Goal: Information Seeking & Learning: Learn about a topic

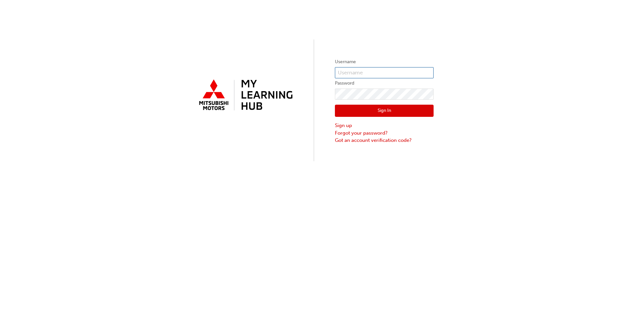
click at [358, 68] on input "text" at bounding box center [384, 72] width 99 height 11
click at [381, 73] on input "5816505" at bounding box center [384, 72] width 99 height 11
click at [386, 77] on input "5816505" at bounding box center [384, 72] width 99 height 11
type input "5816505"
click button "Sign In" at bounding box center [384, 111] width 99 height 13
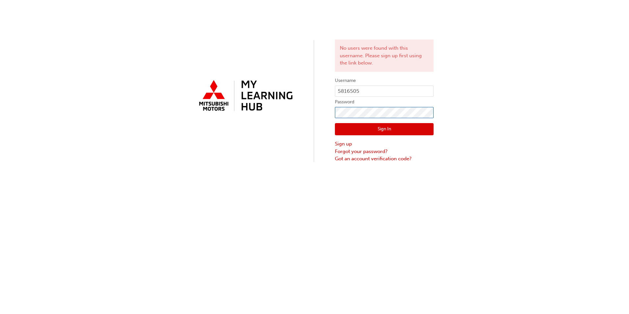
click button "Sign In" at bounding box center [384, 129] width 99 height 13
click at [365, 152] on link "Forgot your password?" at bounding box center [384, 152] width 99 height 8
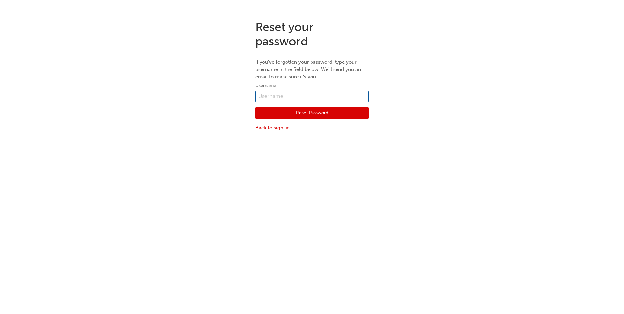
click at [294, 97] on input "text" at bounding box center [312, 96] width 114 height 11
type input "anthonyc@leofrancomotors.com.au"
click at [318, 111] on button "Reset Password" at bounding box center [312, 113] width 114 height 13
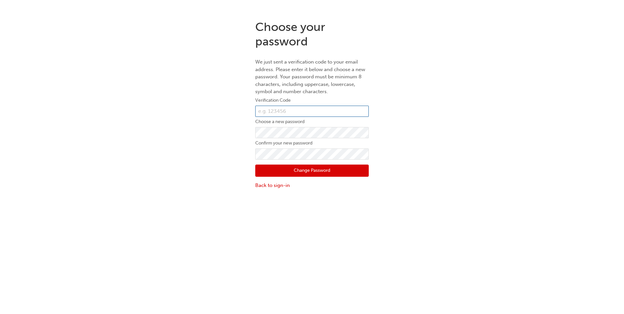
click at [308, 112] on input "text" at bounding box center [312, 111] width 114 height 11
paste input "060578"
type input "060578"
click button "Change Password" at bounding box center [312, 171] width 114 height 13
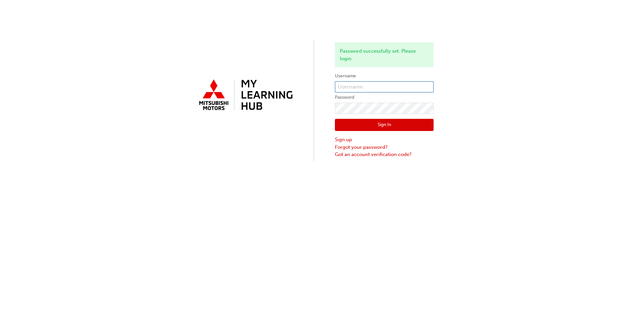
click at [380, 89] on input "text" at bounding box center [384, 86] width 99 height 11
type input "anthonyc@leofrancomotors.com.au"
click button "Sign In" at bounding box center [384, 125] width 99 height 13
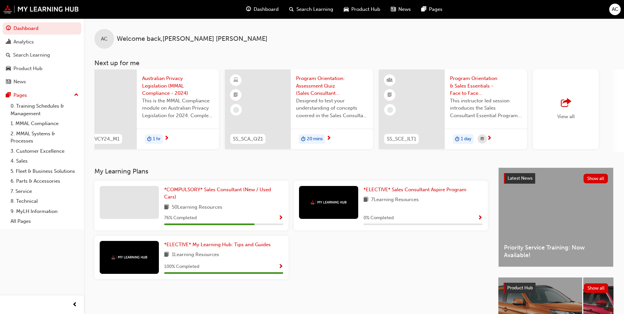
scroll to position [0, 335]
click at [559, 125] on div "View all" at bounding box center [563, 109] width 66 height 80
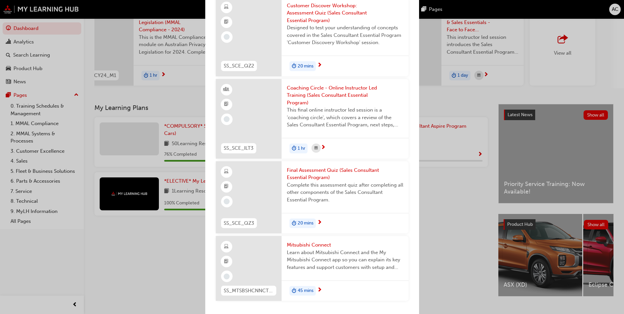
scroll to position [66, 0]
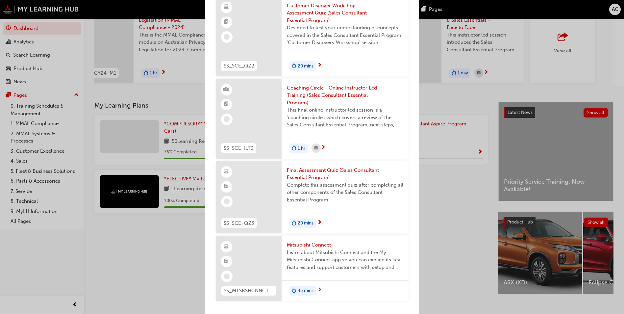
click at [308, 247] on span "Mitsubishi Connect" at bounding box center [345, 245] width 117 height 8
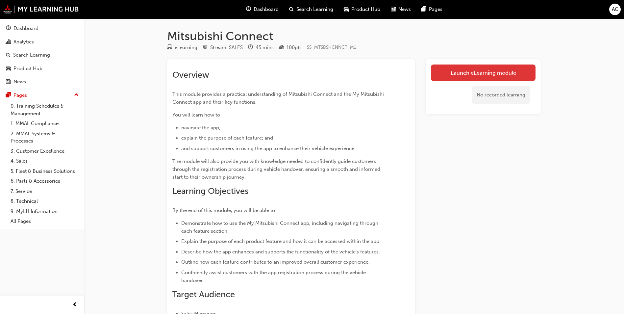
click at [467, 77] on link "Launch eLearning module" at bounding box center [483, 73] width 105 height 16
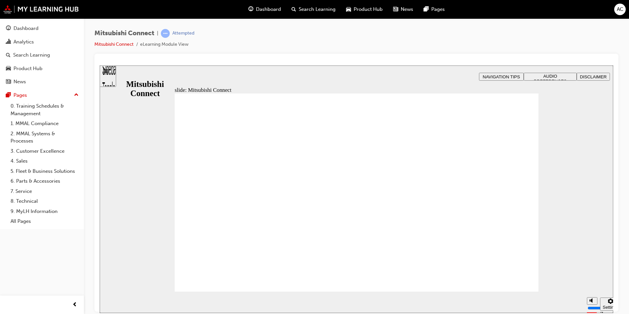
drag, startPoint x: 592, startPoint y: 278, endPoint x: 592, endPoint y: 263, distance: 15.8
type input "10"
click at [592, 280] on input "volume" at bounding box center [609, 282] width 42 height 5
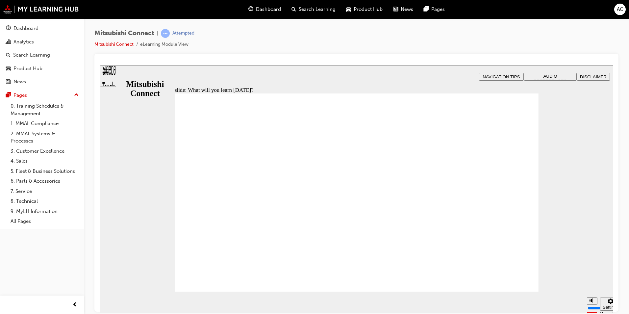
click at [572, 171] on div "slide: What will you learn [DATE]? Rectangle 1 B N Rectangle 2 Rectangle 3 What…" at bounding box center [357, 189] width 514 height 248
click at [559, 75] on span "AUDIO PREFERENCES" at bounding box center [550, 78] width 33 height 10
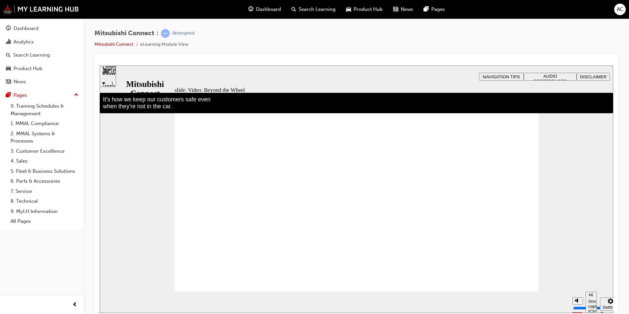
click at [559, 75] on span "AUDIO PREFERENCES" at bounding box center [550, 78] width 33 height 10
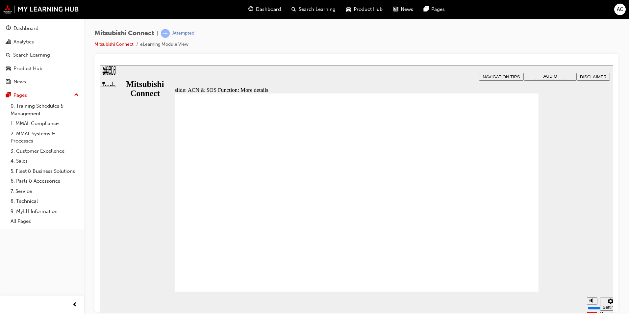
drag, startPoint x: 312, startPoint y: 172, endPoint x: 315, endPoint y: 168, distance: 4.9
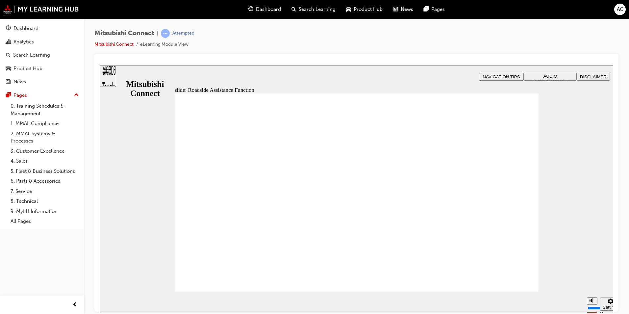
drag, startPoint x: 421, startPoint y: 254, endPoint x: 427, endPoint y: 256, distance: 6.1
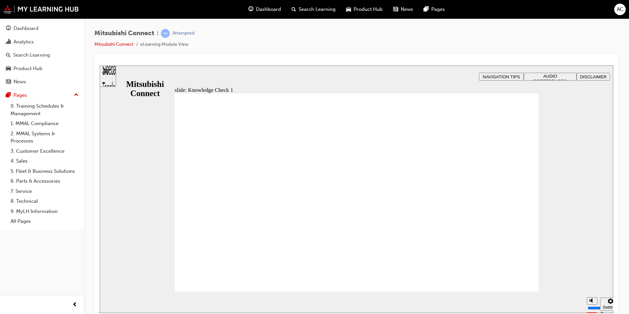
checkbox input "true"
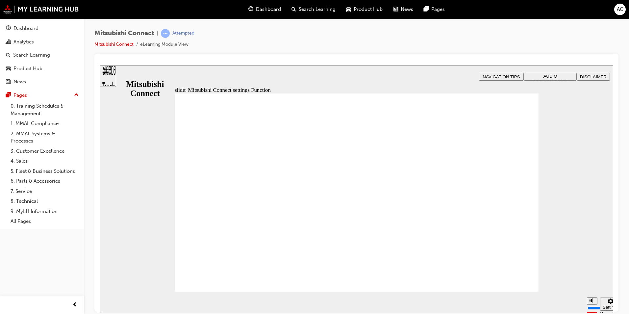
radio input "true"
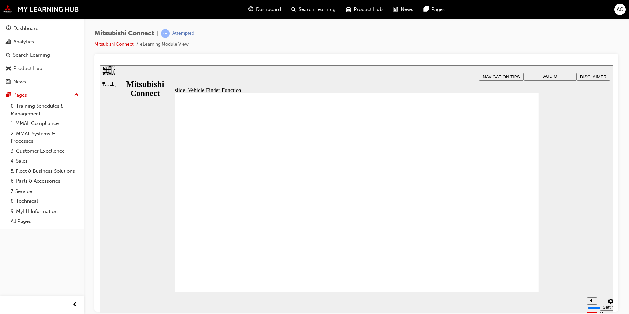
checkbox input "true"
checkbox input "false"
checkbox input "true"
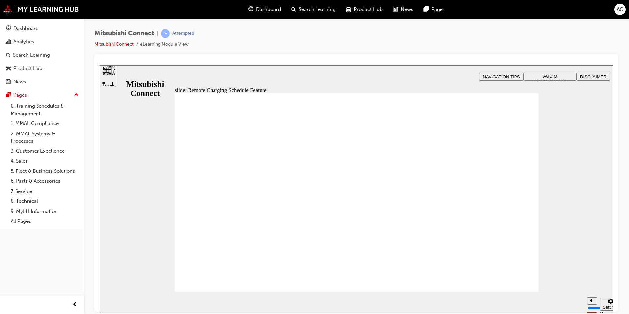
drag, startPoint x: 506, startPoint y: 274, endPoint x: 478, endPoint y: 259, distance: 31.4
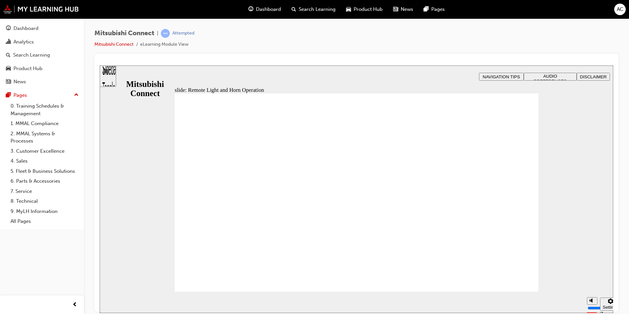
radio input "true"
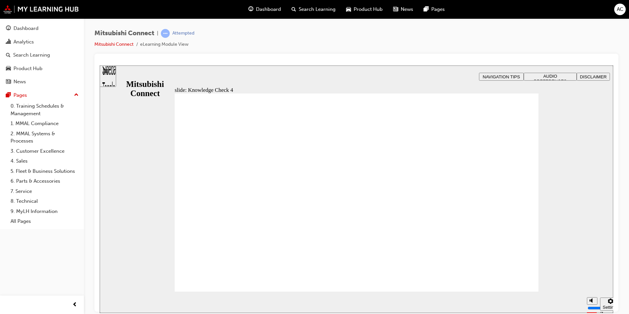
drag, startPoint x: 339, startPoint y: 252, endPoint x: 349, endPoint y: 247, distance: 11.6
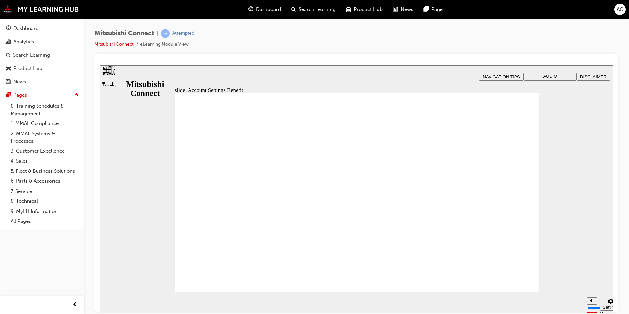
checkbox input "true"
drag, startPoint x: 223, startPoint y: 222, endPoint x: 215, endPoint y: 275, distance: 53.2
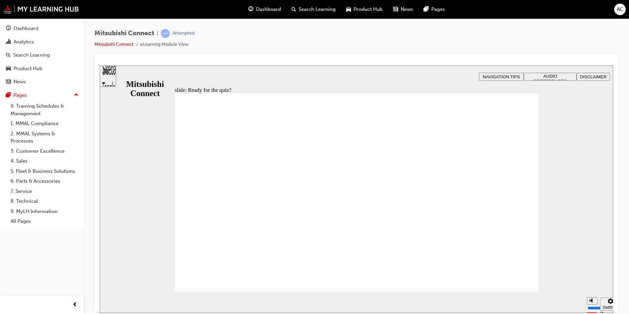
drag, startPoint x: 216, startPoint y: 167, endPoint x: 226, endPoint y: 205, distance: 39.8
radio input "false"
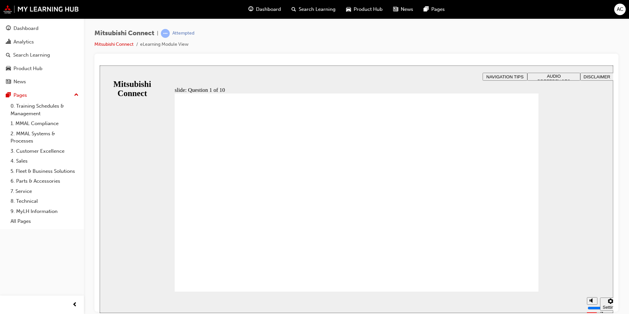
radio input "true"
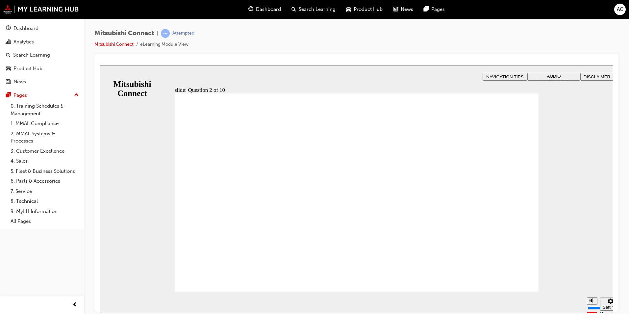
checkbox input "true"
checkbox input "false"
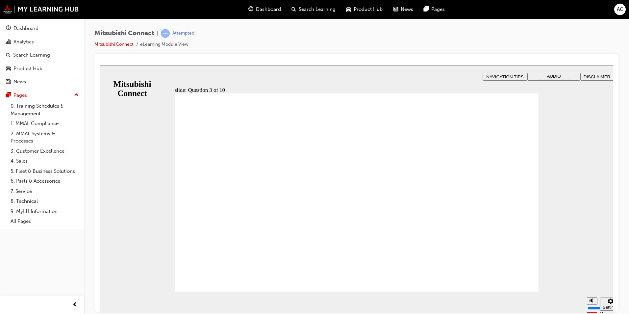
checkbox input "true"
radio input "false"
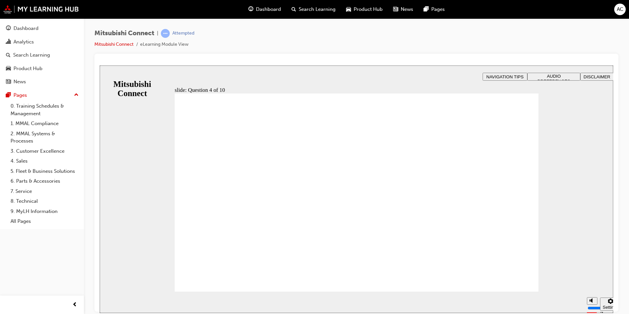
radio input "true"
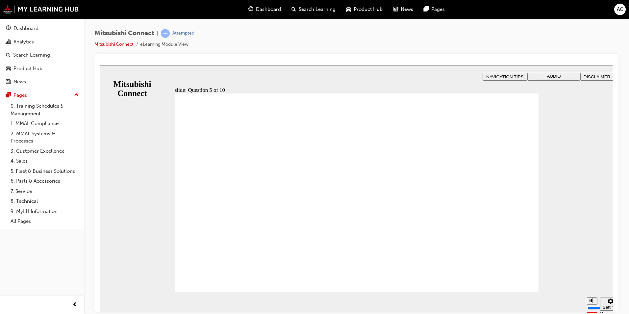
checkbox input "true"
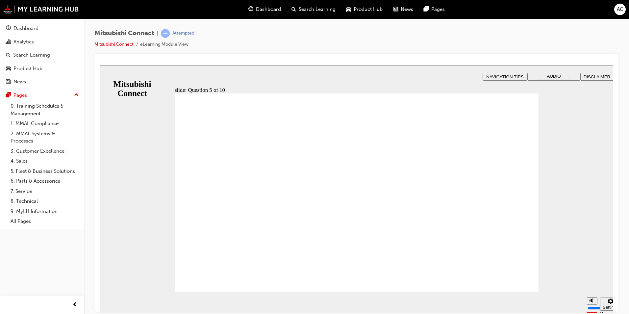
checkbox input "true"
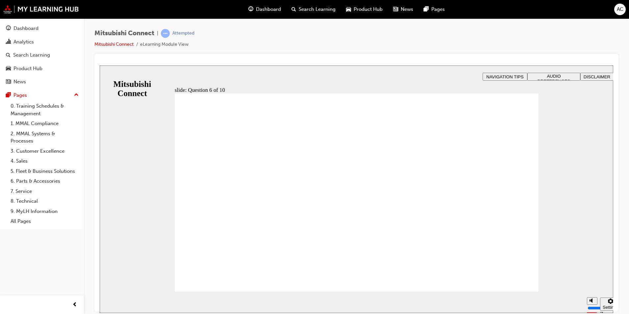
checkbox input "true"
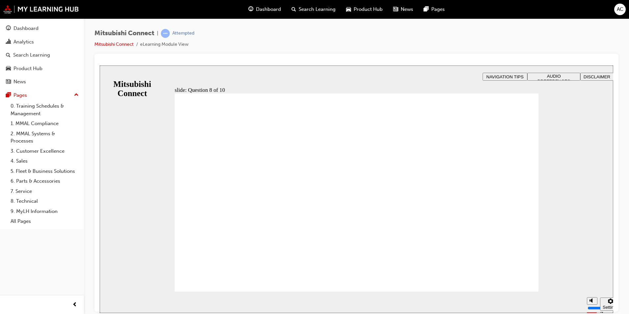
radio input "true"
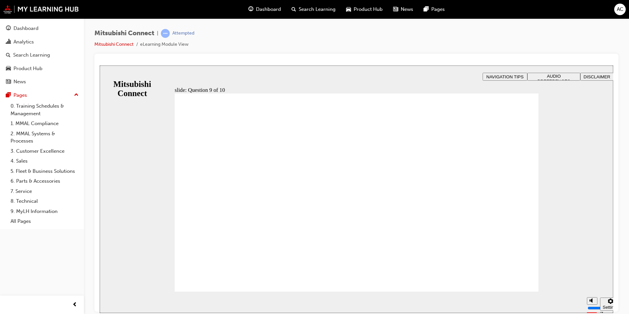
checkbox input "true"
drag, startPoint x: 227, startPoint y: 272, endPoint x: 226, endPoint y: 279, distance: 6.6
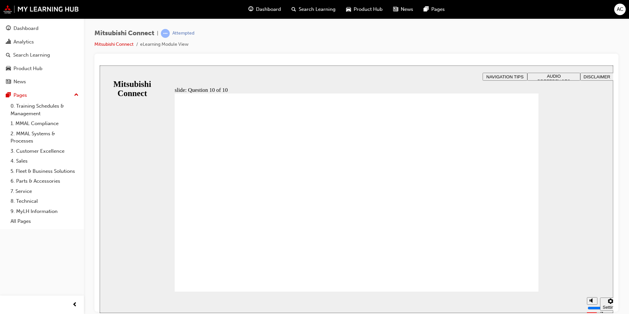
radio input "true"
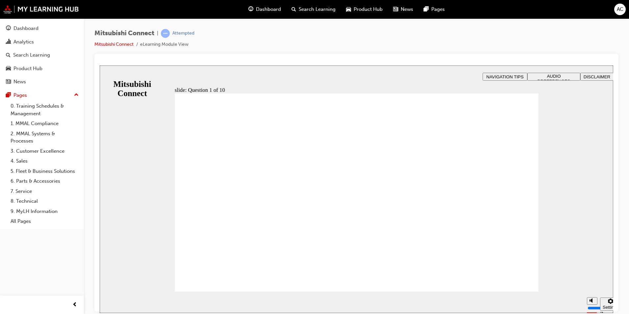
drag, startPoint x: 353, startPoint y: 251, endPoint x: 359, endPoint y: 249, distance: 6.4
drag, startPoint x: 269, startPoint y: 190, endPoint x: 219, endPoint y: 181, distance: 50.5
checkbox input "true"
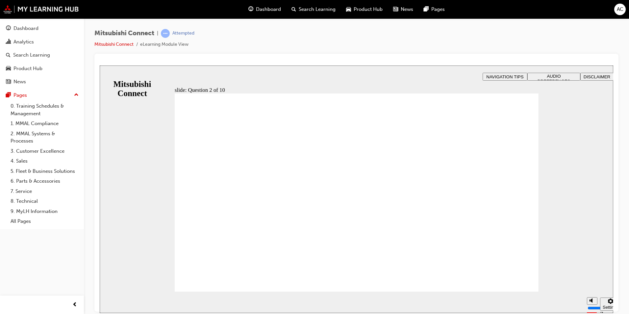
checkbox input "true"
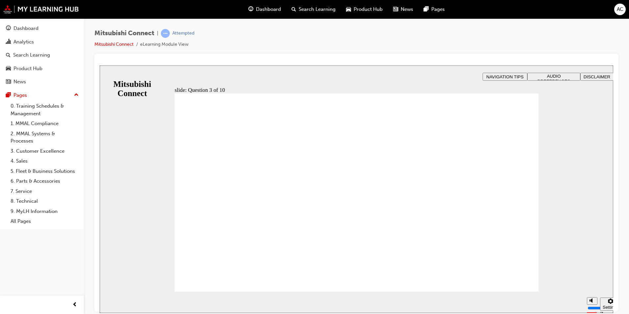
checkbox input "true"
radio input "true"
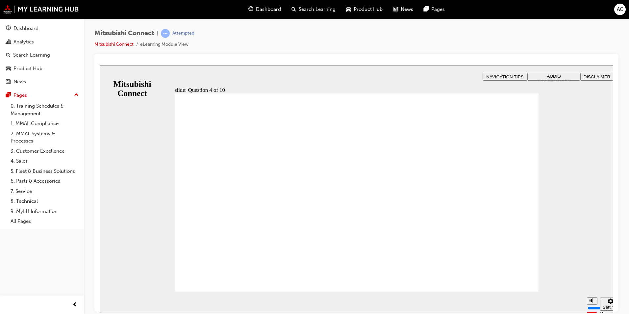
checkbox input "true"
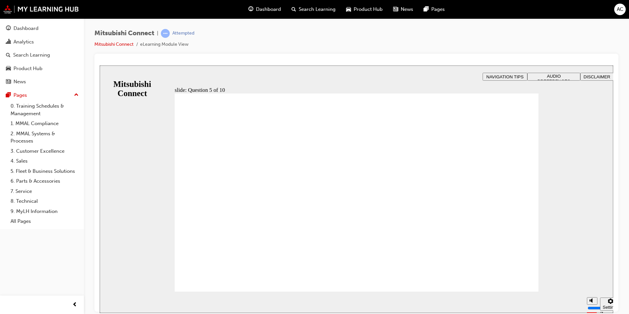
checkbox input "true"
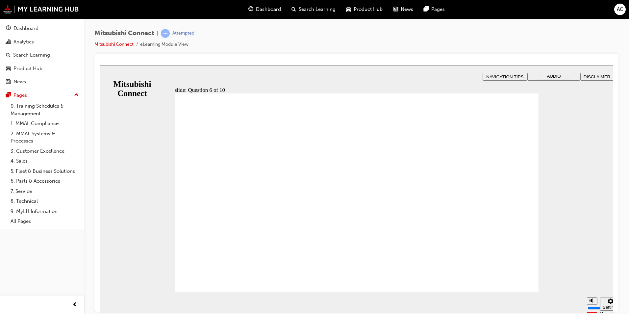
checkbox input "true"
checkbox input "false"
checkbox input "true"
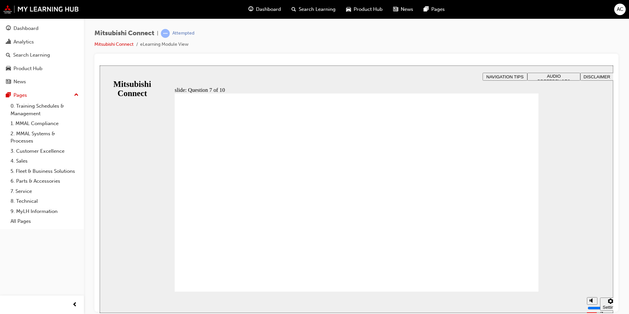
radio input "true"
drag, startPoint x: 350, startPoint y: 239, endPoint x: 352, endPoint y: 246, distance: 7.1
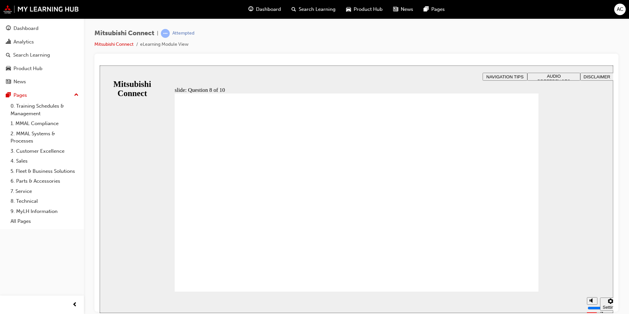
radio input "true"
drag, startPoint x: 381, startPoint y: 252, endPoint x: 380, endPoint y: 242, distance: 9.9
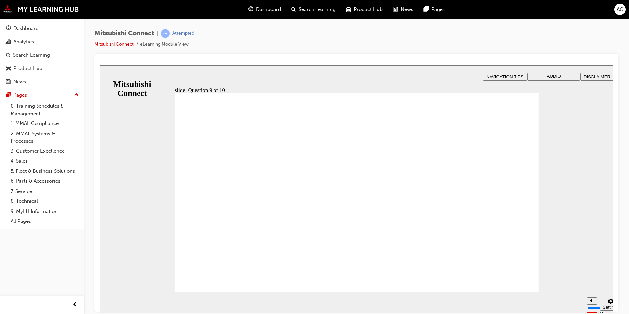
checkbox input "true"
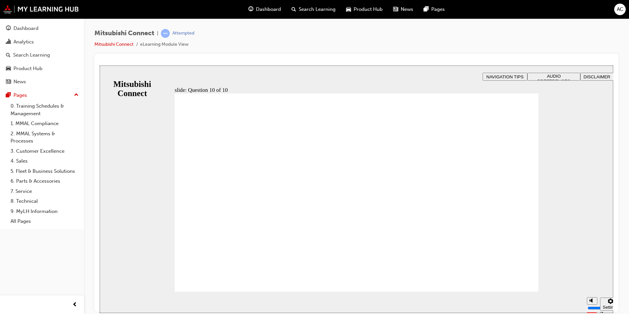
click at [273, 14] on div "Dashboard" at bounding box center [264, 9] width 43 height 13
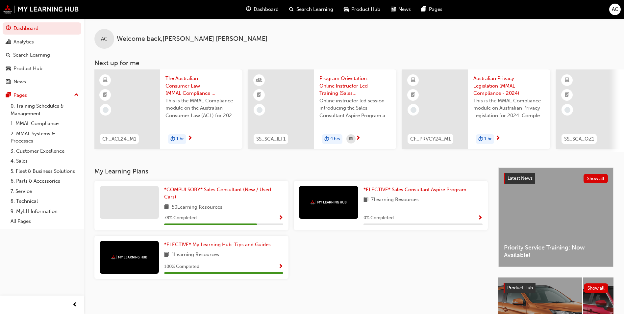
scroll to position [0, 393]
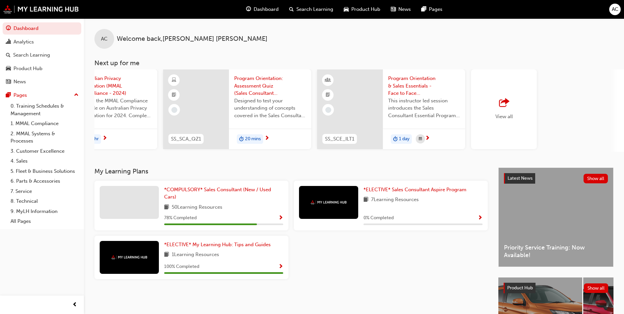
click at [496, 130] on div "View all" at bounding box center [504, 109] width 66 height 80
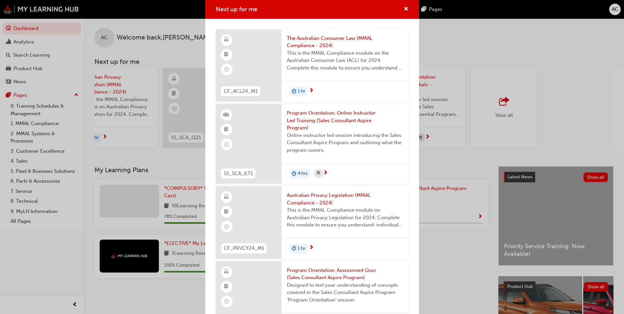
scroll to position [0, 0]
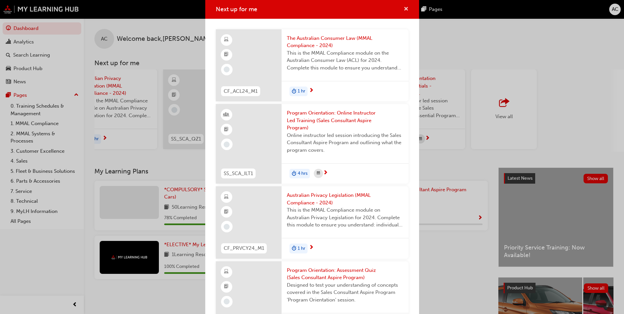
click at [404, 10] on span "cross-icon" at bounding box center [406, 10] width 5 height 6
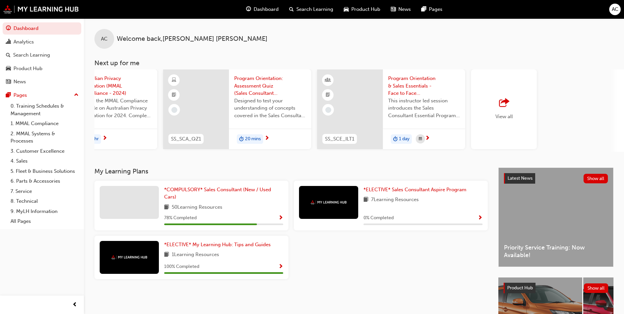
click at [511, 125] on div "View all" at bounding box center [504, 109] width 66 height 80
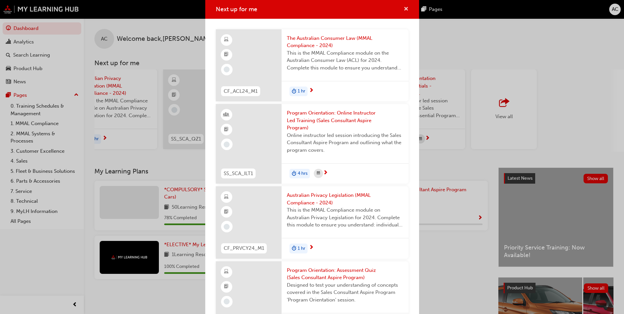
click at [404, 9] on span "cross-icon" at bounding box center [406, 10] width 5 height 6
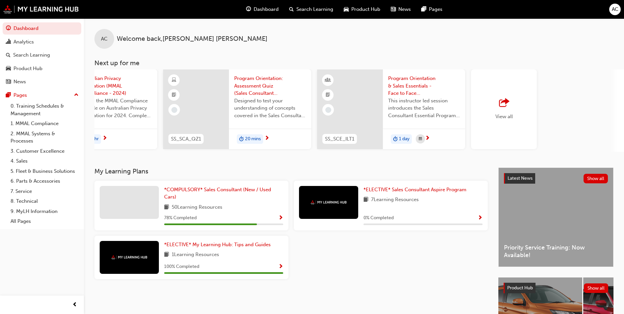
click at [488, 100] on div "View all" at bounding box center [504, 109] width 66 height 80
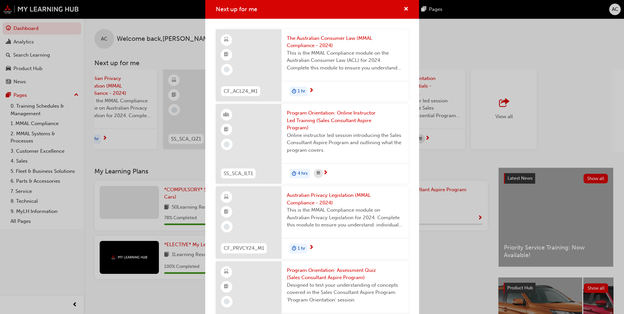
click at [468, 62] on div "Next up for me CF_ACL24_M1 The Australian Consumer Law (MMAL Compliance - 2024)…" at bounding box center [312, 157] width 624 height 314
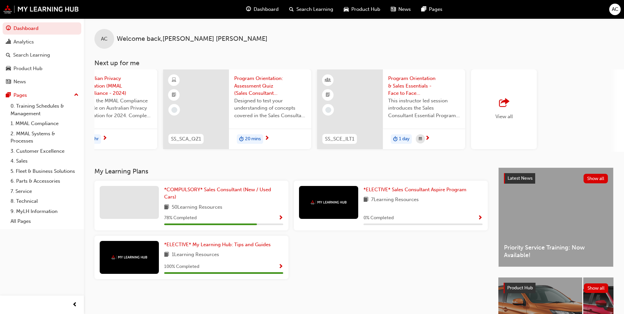
click at [499, 90] on div "View all" at bounding box center [504, 109] width 66 height 80
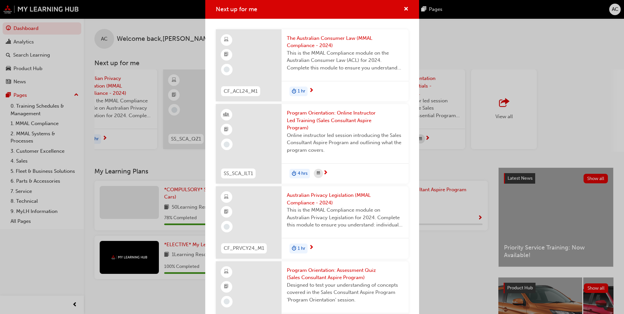
click at [485, 57] on div "Next up for me CF_ACL24_M1 The Australian Consumer Law (MMAL Compliance - 2024)…" at bounding box center [312, 157] width 624 height 314
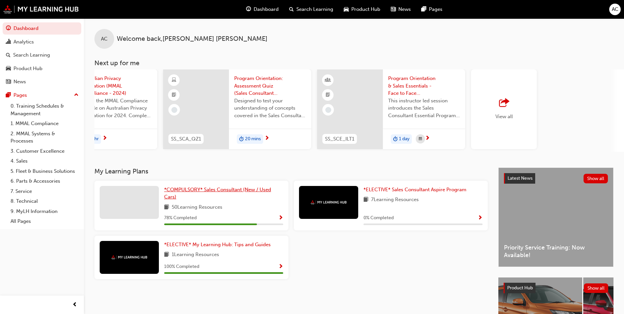
click at [182, 196] on link "*COMPULSORY* Sales Consultant (New / Used Cars)" at bounding box center [223, 193] width 119 height 15
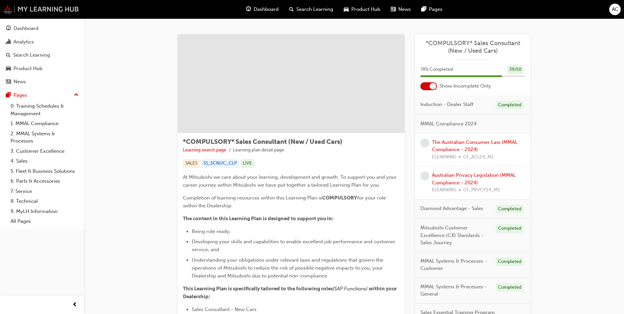
click at [68, 8] on img at bounding box center [41, 9] width 76 height 9
